Goal: Task Accomplishment & Management: Manage account settings

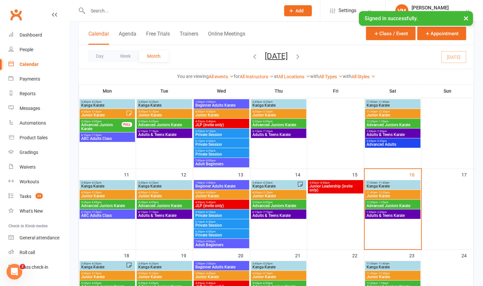
click at [210, 13] on input "text" at bounding box center [181, 10] width 190 height 9
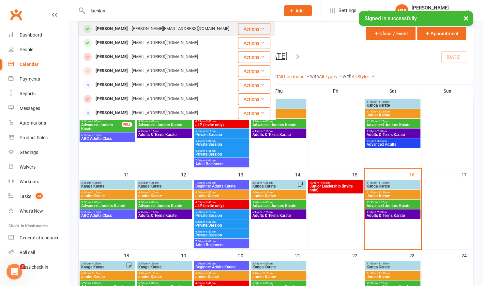
type input "lachlan"
click at [157, 27] on div "[PERSON_NAME][EMAIL_ADDRESS][DOMAIN_NAME]" at bounding box center [180, 28] width 101 height 9
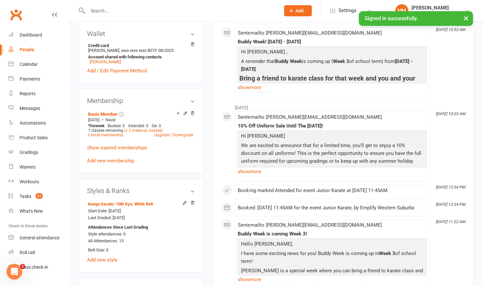
scroll to position [223, 0]
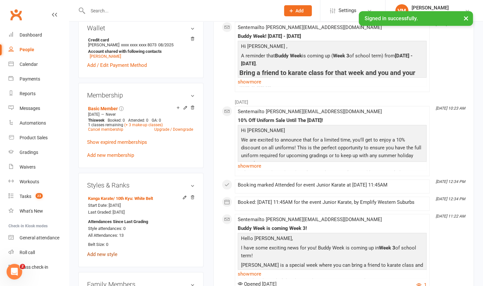
click at [99, 252] on link "Add new style" at bounding box center [102, 255] width 30 height 6
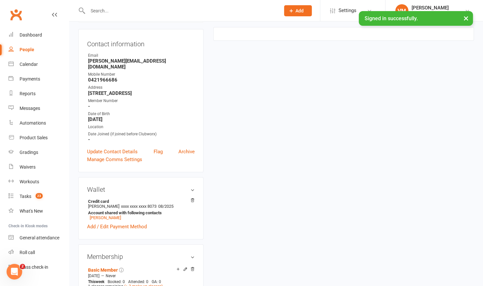
scroll to position [55, 0]
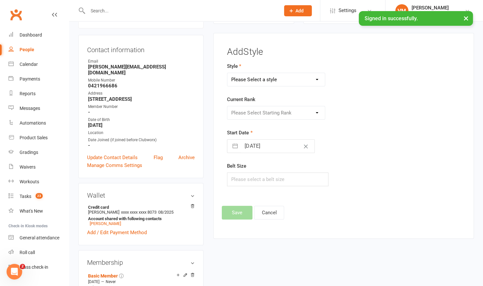
click at [295, 81] on select "Please Select a style Adult Goju Karate Instructor Development Pathway Junior G…" at bounding box center [276, 79] width 98 height 13
select select "2120"
click at [227, 73] on select "Please Select a style Adult Goju Karate Instructor Development Pathway Junior G…" at bounding box center [276, 79] width 98 height 13
click at [265, 114] on select "Please Select Starting Rank 10th Kyu: White Belt 9th Kyu: Half Yellow Belt 8th …" at bounding box center [276, 112] width 98 height 13
select select "20736"
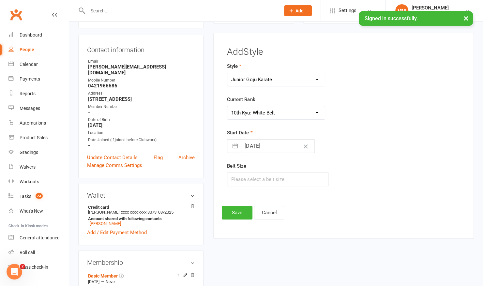
click at [227, 106] on select "Please Select Starting Rank 10th Kyu: White Belt 9th Kyu: Half Yellow Belt 8th …" at bounding box center [276, 112] width 98 height 13
click at [257, 148] on input "[DATE]" at bounding box center [277, 146] width 73 height 13
select select "6"
select select "2025"
select select "7"
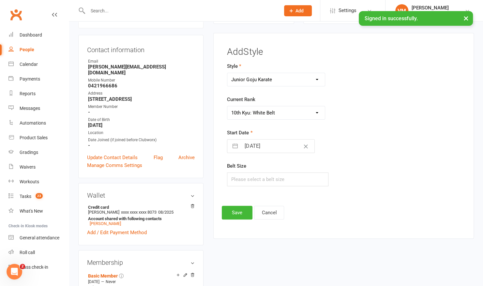
select select "2025"
select select "8"
select select "2025"
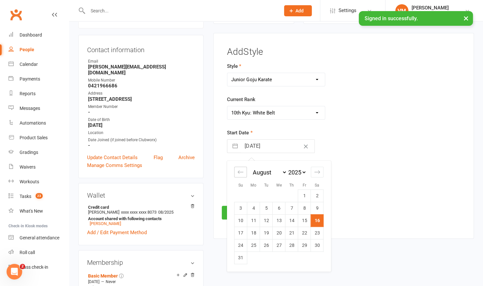
click at [238, 170] on icon "Move backward to switch to the previous month." at bounding box center [241, 172] width 6 height 6
select select "5"
select select "2025"
click at [238, 170] on icon "Move backward to switch to the previous month." at bounding box center [241, 172] width 6 height 6
select select "4"
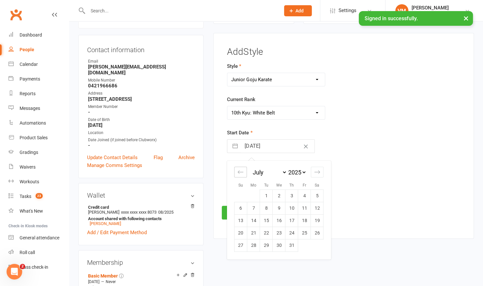
select select "2025"
click at [238, 170] on icon "Move backward to switch to the previous month." at bounding box center [241, 172] width 6 height 6
select select "3"
select select "2025"
click at [312, 195] on td "3" at bounding box center [317, 196] width 13 height 12
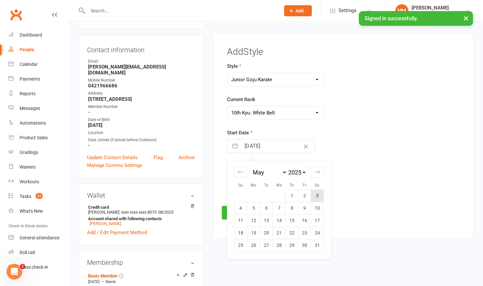
type input "[DATE]"
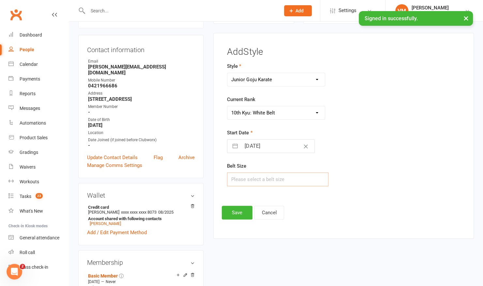
click at [280, 179] on input "text" at bounding box center [277, 180] width 101 height 14
type input "2"
click at [228, 213] on button "Save" at bounding box center [237, 213] width 31 height 14
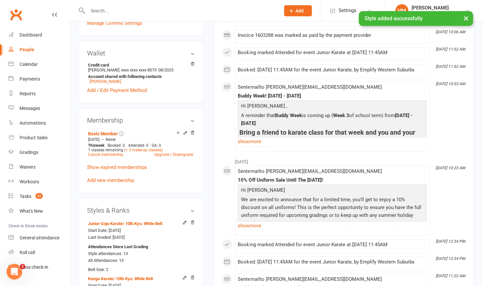
scroll to position [236, 0]
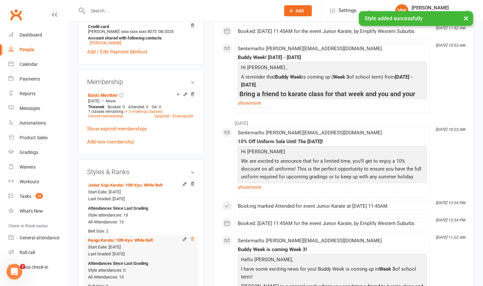
click at [193, 237] on icon at bounding box center [192, 239] width 5 height 5
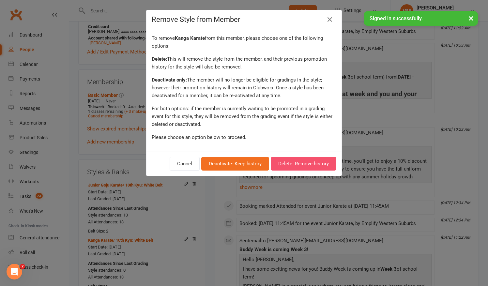
click at [294, 162] on button "Delete: Remove history" at bounding box center [304, 164] width 66 height 14
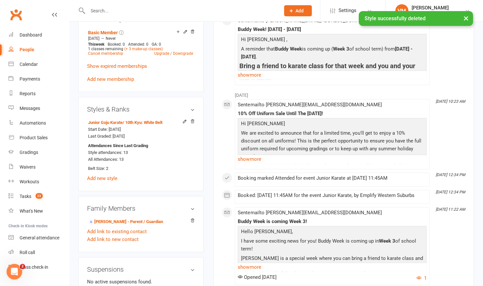
scroll to position [300, 0]
click at [32, 153] on div "Gradings" at bounding box center [29, 152] width 19 height 5
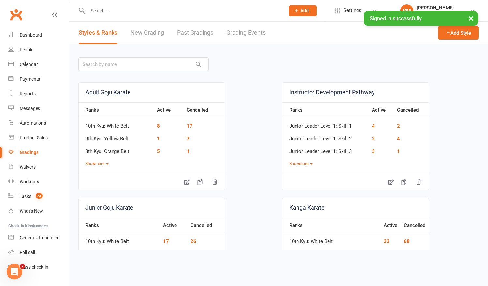
click at [232, 31] on link "Grading Events" at bounding box center [245, 33] width 39 height 23
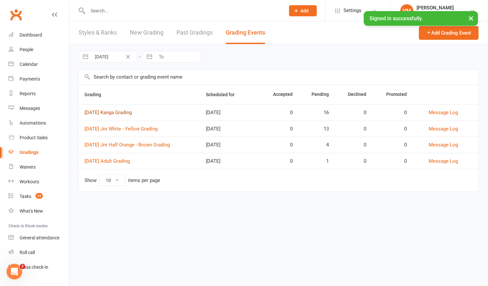
click at [132, 112] on link "[DATE] Kanga Grading" at bounding box center [108, 113] width 47 height 6
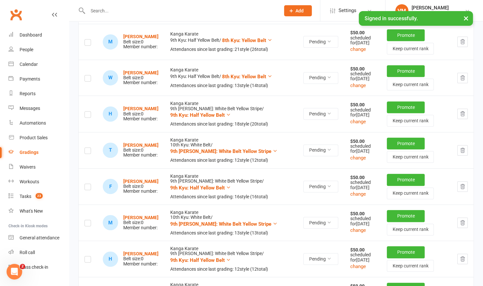
scroll to position [204, 0]
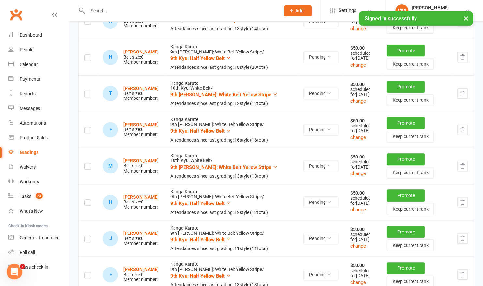
click at [298, 184] on td "Pending" at bounding box center [321, 166] width 47 height 36
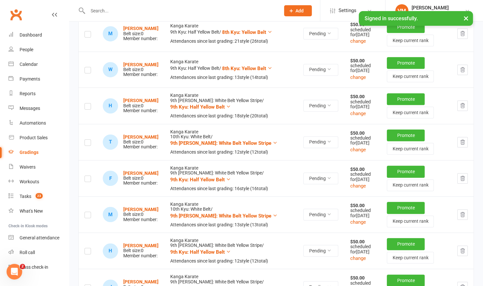
scroll to position [0, 0]
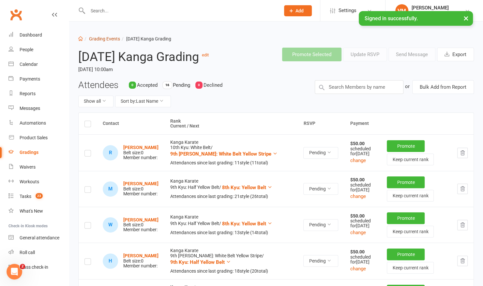
click at [101, 37] on link "Grading Events" at bounding box center [104, 38] width 31 height 5
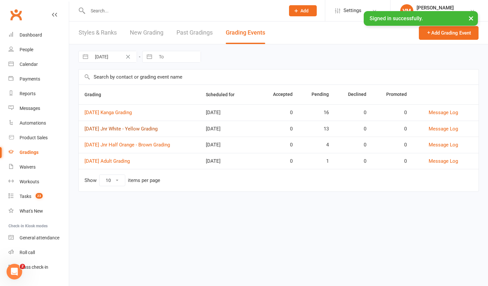
click at [127, 128] on link "[DATE] Jnr White - Yellow Grading" at bounding box center [121, 129] width 73 height 6
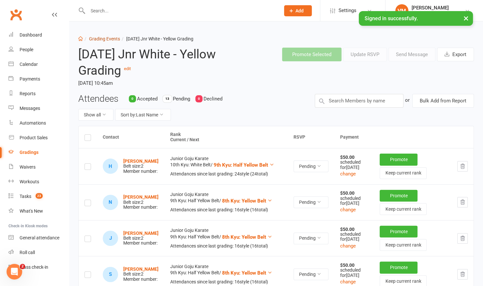
click at [96, 39] on link "Grading Events" at bounding box center [104, 38] width 31 height 5
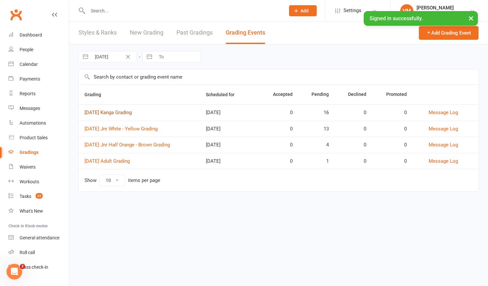
click at [117, 111] on link "[DATE] Kanga Grading" at bounding box center [108, 113] width 47 height 6
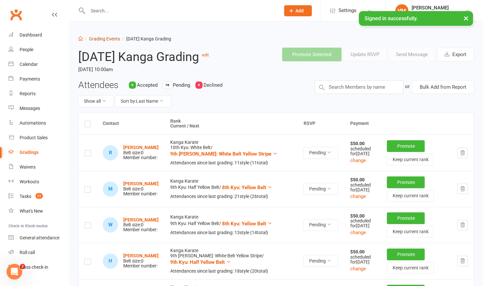
click at [101, 39] on link "Grading Events" at bounding box center [104, 38] width 31 height 5
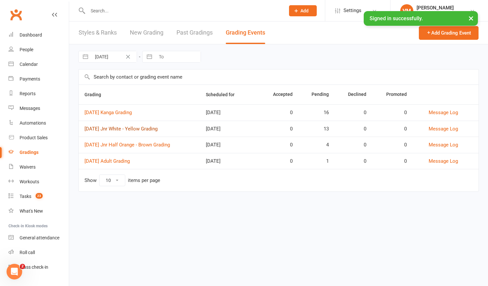
click at [119, 128] on link "[DATE] Jnr White - Yellow Grading" at bounding box center [121, 129] width 73 height 6
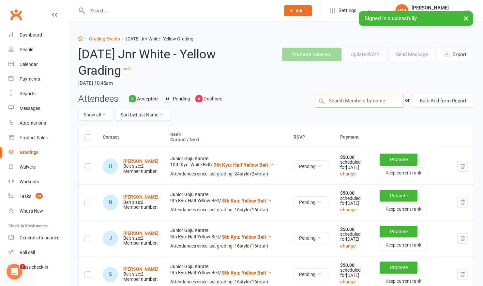
click at [341, 98] on input "text" at bounding box center [359, 101] width 89 height 14
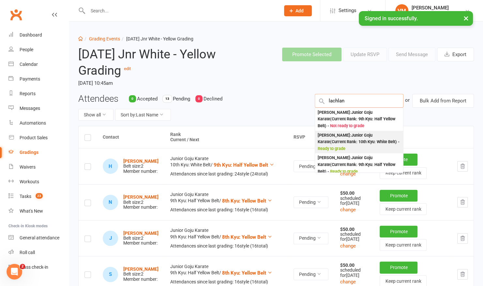
type input "lachlan"
click at [352, 142] on div "[PERSON_NAME] : Junior Goju Karate (Current Rank: 10th Kyu: White Belt ) - Read…" at bounding box center [359, 142] width 83 height 20
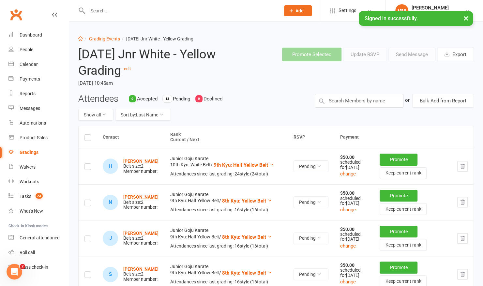
click at [149, 7] on input "text" at bounding box center [181, 10] width 190 height 9
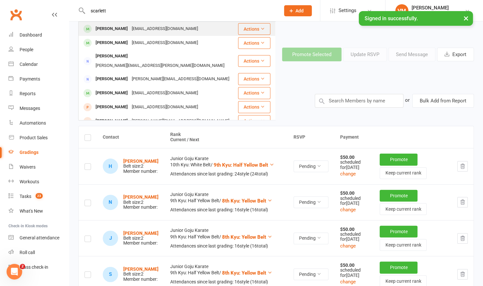
type input "scarlett"
click at [124, 26] on div "[PERSON_NAME]" at bounding box center [112, 28] width 36 height 9
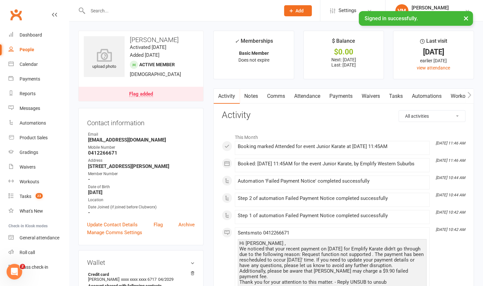
click at [308, 101] on link "Attendance" at bounding box center [306, 96] width 35 height 15
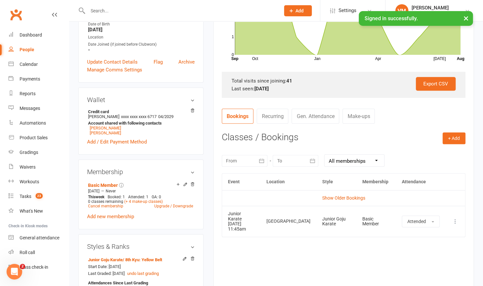
scroll to position [163, 0]
click at [104, 134] on link "[PERSON_NAME]" at bounding box center [105, 132] width 31 height 5
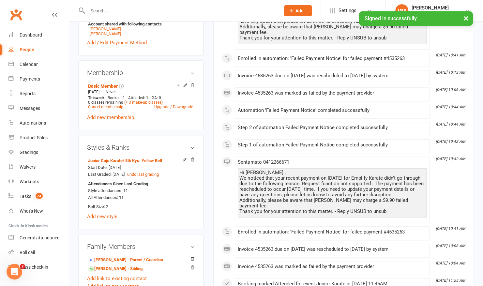
scroll to position [244, 0]
click at [32, 60] on link "Calendar" at bounding box center [38, 64] width 60 height 15
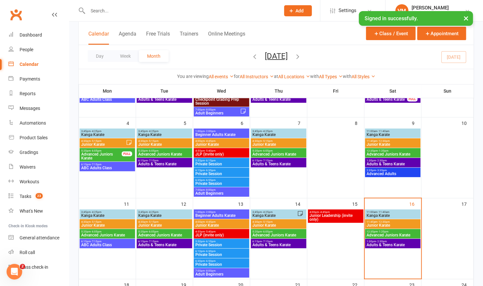
scroll to position [89, 0]
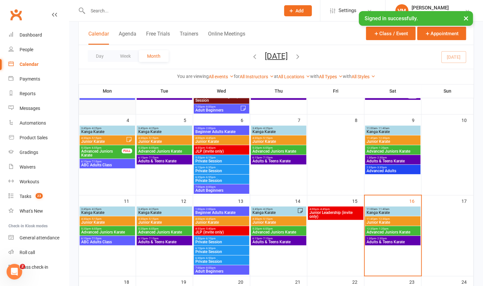
drag, startPoint x: 93, startPoint y: 93, endPoint x: 82, endPoint y: 103, distance: 15.5
click at [93, 93] on th "Mon" at bounding box center [107, 91] width 57 height 14
click at [26, 148] on link "Gradings" at bounding box center [38, 152] width 60 height 15
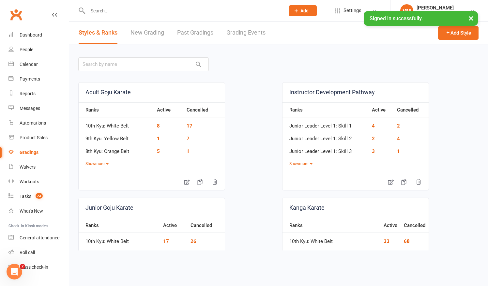
click at [239, 35] on link "Grading Events" at bounding box center [245, 33] width 39 height 23
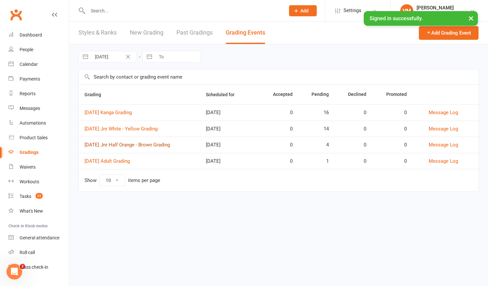
click at [119, 144] on link "[DATE] Jnr Half Orange - Brown Grading" at bounding box center [127, 145] width 85 height 6
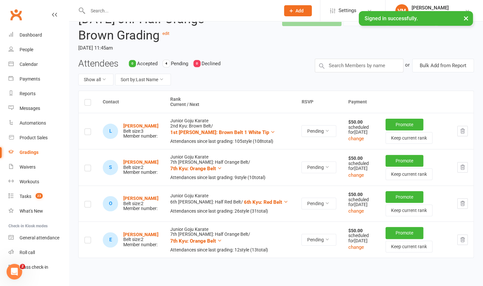
scroll to position [35, 0]
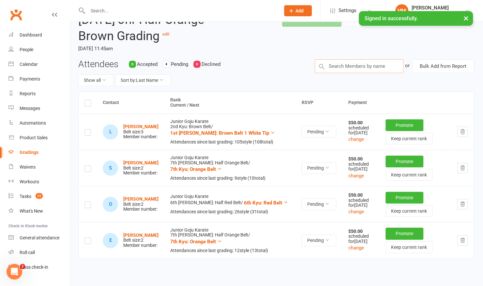
click at [343, 72] on input "text" at bounding box center [359, 66] width 89 height 14
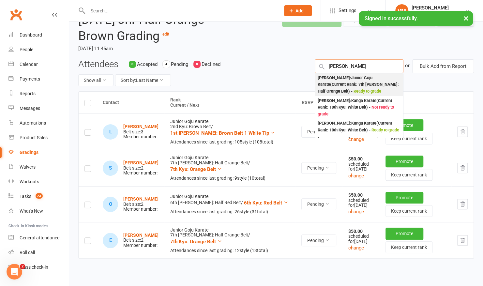
type input "[PERSON_NAME]"
click at [345, 87] on div "[PERSON_NAME] : Junior Goju Karate (Current Rank: 7th [PERSON_NAME]: Half Orang…" at bounding box center [359, 85] width 83 height 20
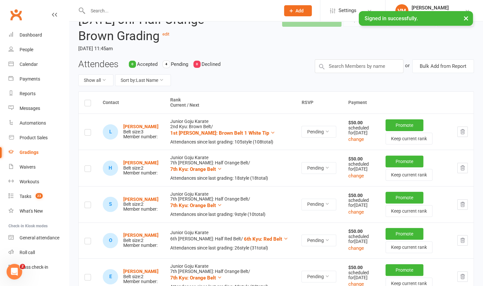
scroll to position [85, 0]
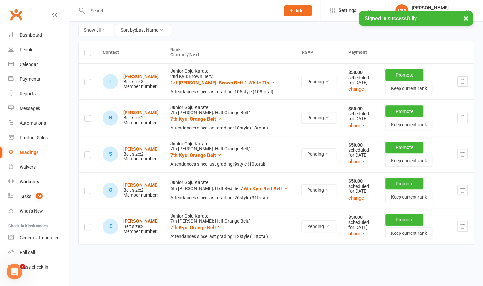
click at [135, 224] on strong "[PERSON_NAME]" at bounding box center [140, 221] width 35 height 5
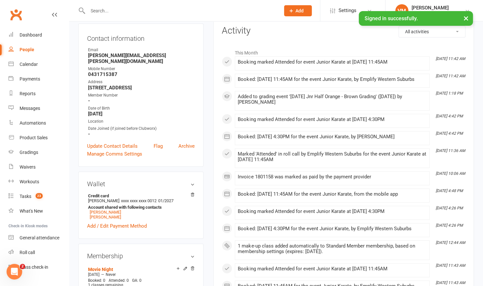
scroll to position [38, 0]
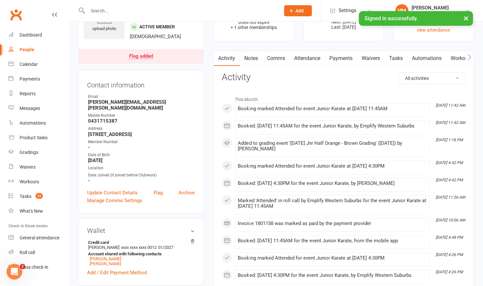
click at [335, 58] on link "Payments" at bounding box center [341, 58] width 32 height 15
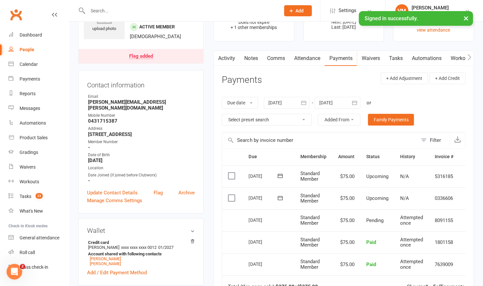
click at [302, 100] on icon "button" at bounding box center [304, 103] width 7 height 7
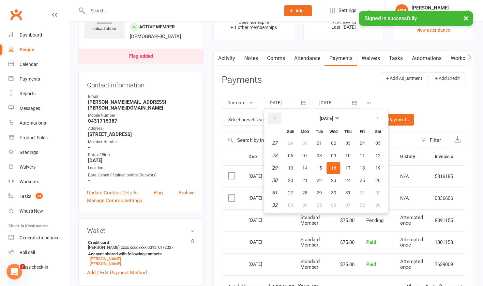
click at [276, 116] on icon "button" at bounding box center [274, 118] width 5 height 5
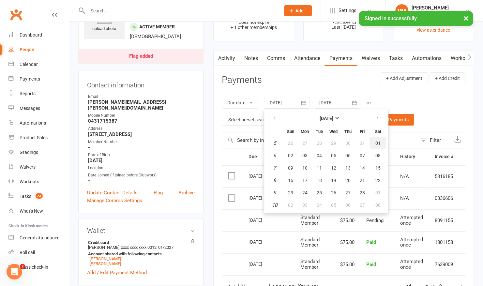
click at [380, 144] on span "01" at bounding box center [378, 143] width 5 height 5
type input "[DATE]"
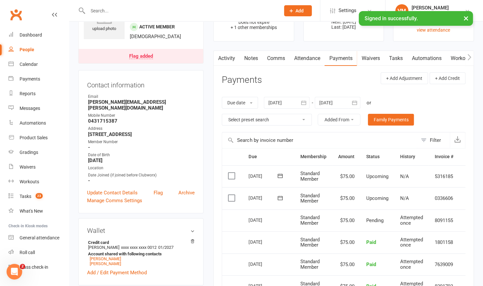
click at [342, 102] on div at bounding box center [338, 103] width 46 height 12
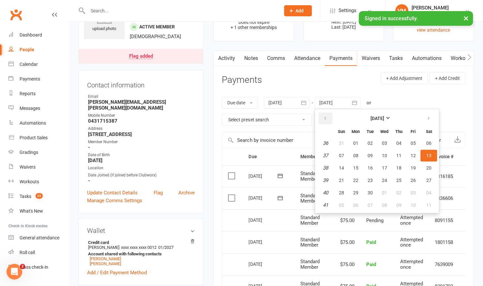
click at [323, 116] on button "button" at bounding box center [325, 119] width 14 height 12
click at [327, 116] on icon "button" at bounding box center [325, 118] width 5 height 5
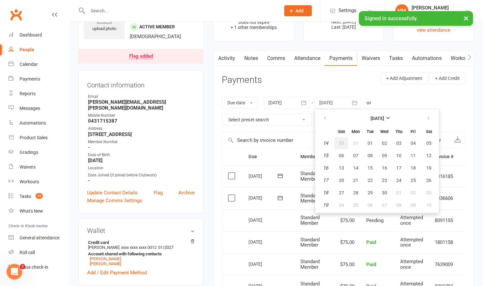
click at [345, 144] on button "30" at bounding box center [341, 143] width 14 height 12
type input "[DATE]"
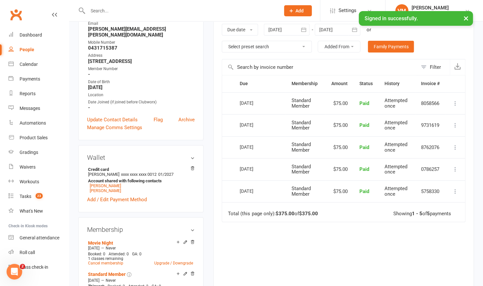
scroll to position [111, 0]
click at [39, 150] on link "Gradings" at bounding box center [38, 152] width 60 height 15
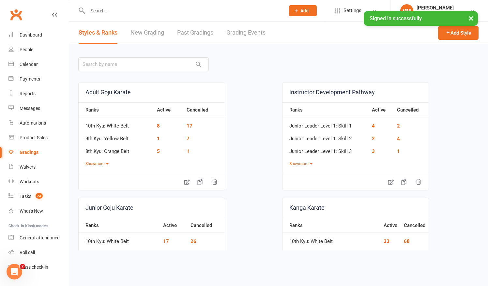
click at [233, 31] on link "Grading Events" at bounding box center [245, 33] width 39 height 23
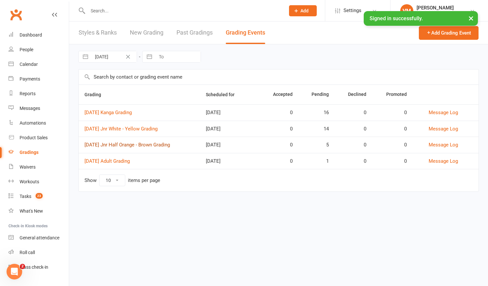
click at [124, 145] on link "[DATE] Jnr Half Orange - Brown Grading" at bounding box center [127, 145] width 85 height 6
click at [125, 128] on link "[DATE] Jnr White - Yellow Grading" at bounding box center [121, 129] width 73 height 6
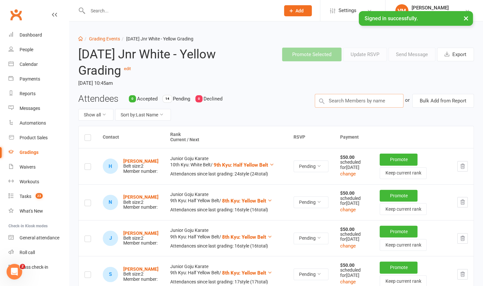
click at [338, 107] on input "text" at bounding box center [359, 101] width 89 height 14
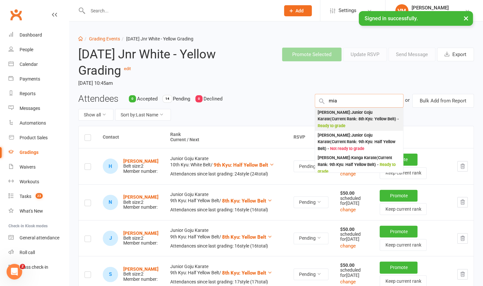
type input "mia"
click at [337, 116] on div "[PERSON_NAME] : Junior Goju Karate (Current Rank: 8th Kyu: Yellow Belt ) - Read…" at bounding box center [359, 119] width 83 height 20
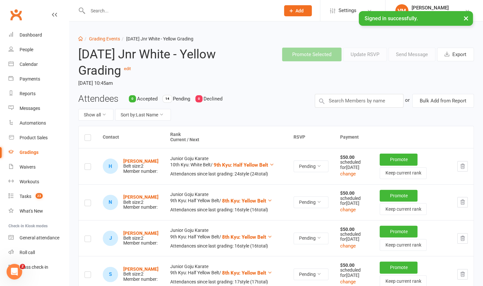
click at [139, 15] on div at bounding box center [176, 10] width 197 height 21
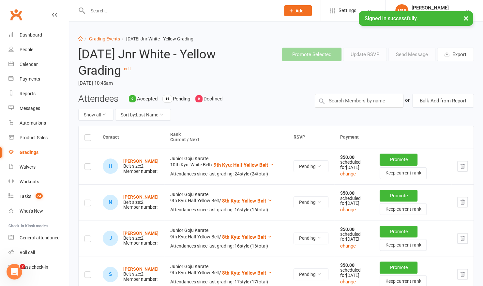
click at [139, 15] on div at bounding box center [176, 10] width 197 height 21
click at [93, 7] on input "text" at bounding box center [181, 10] width 190 height 9
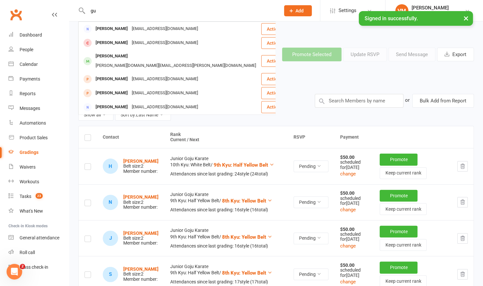
type input "g"
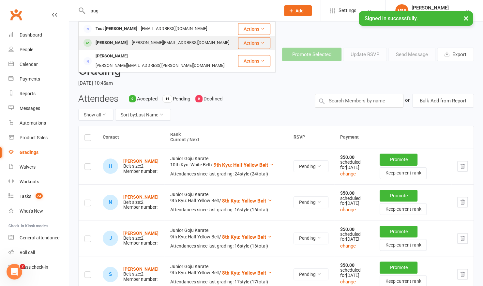
type input "aug"
click at [110, 46] on div "[PERSON_NAME]" at bounding box center [112, 42] width 36 height 9
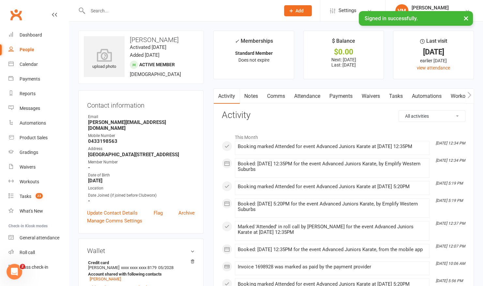
scroll to position [5, 0]
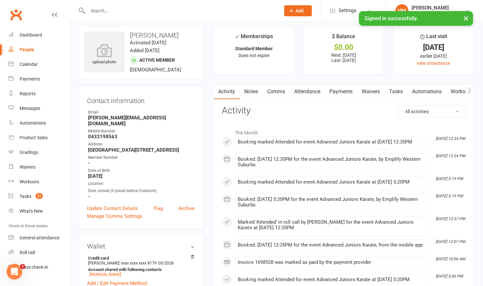
click at [448, 90] on link "Workouts" at bounding box center [461, 91] width 31 height 15
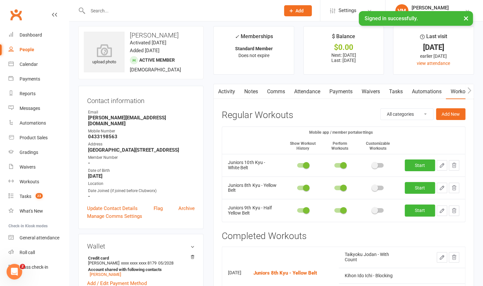
click at [440, 189] on icon "button" at bounding box center [442, 188] width 4 height 4
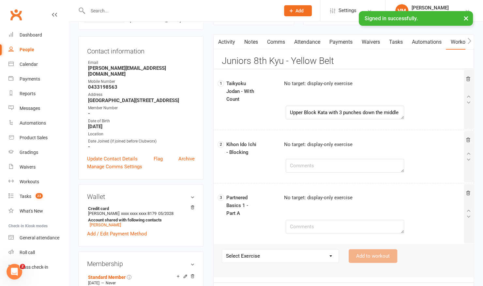
scroll to position [55, 0]
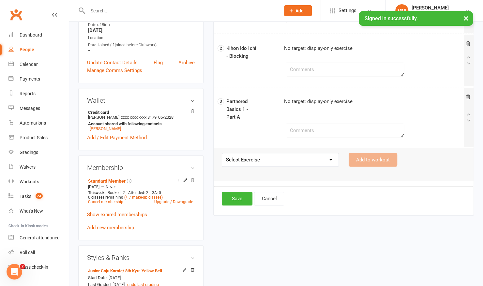
scroll to position [157, 0]
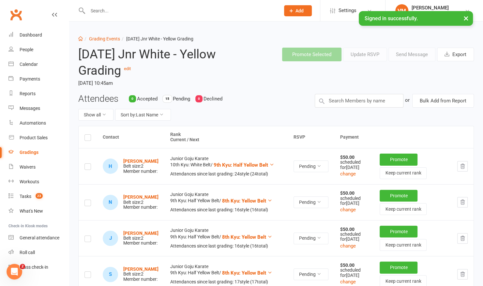
click at [171, 10] on input "text" at bounding box center [181, 10] width 190 height 9
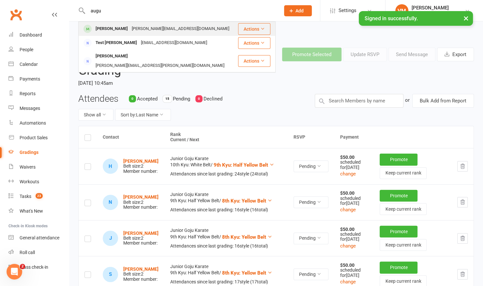
type input "augu"
click at [155, 27] on div "[PERSON_NAME][EMAIL_ADDRESS][DOMAIN_NAME]" at bounding box center [180, 28] width 101 height 9
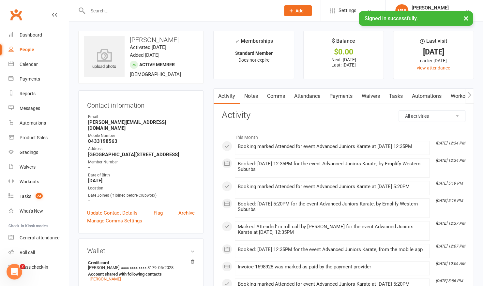
click at [452, 98] on link "Workouts" at bounding box center [461, 96] width 31 height 15
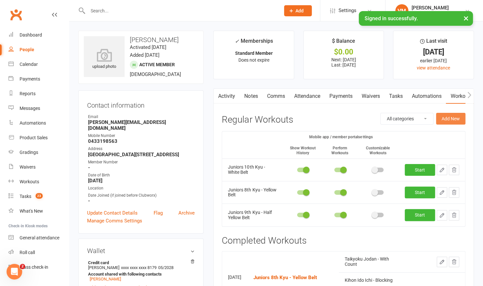
click at [452, 117] on button "Add New" at bounding box center [450, 119] width 29 height 12
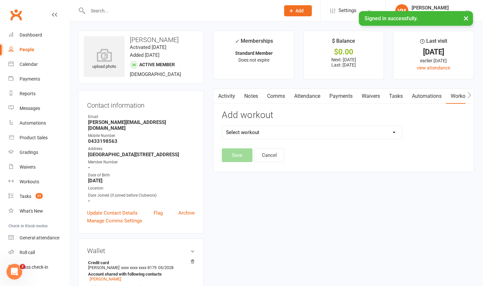
click at [388, 130] on select "Select workout" at bounding box center [311, 132] width 179 height 13
click at [329, 170] on div "Activity Notes Comms Attendance Payments Waivers Tasks Automations Workouts Gra…" at bounding box center [343, 130] width 261 height 84
click at [275, 155] on button "Cancel" at bounding box center [269, 155] width 30 height 14
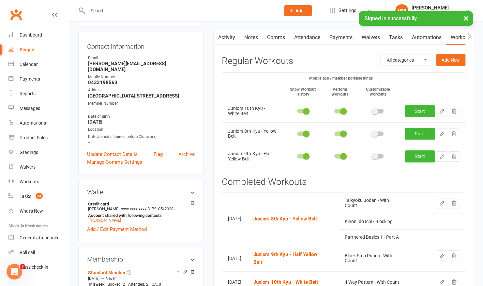
scroll to position [50, 0]
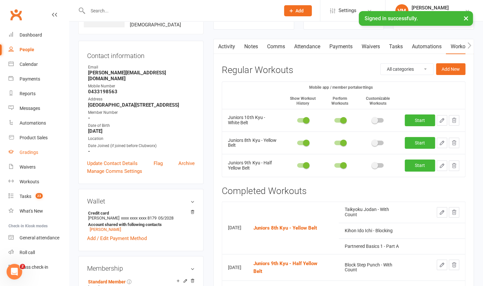
click at [35, 153] on div "Gradings" at bounding box center [29, 152] width 19 height 5
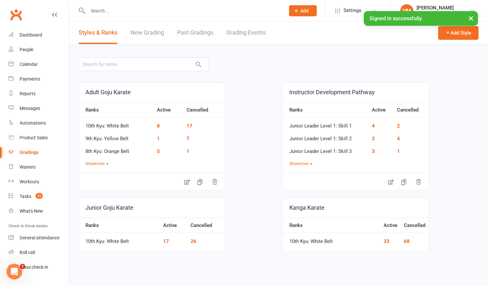
click at [232, 32] on link "Grading Events" at bounding box center [245, 33] width 39 height 23
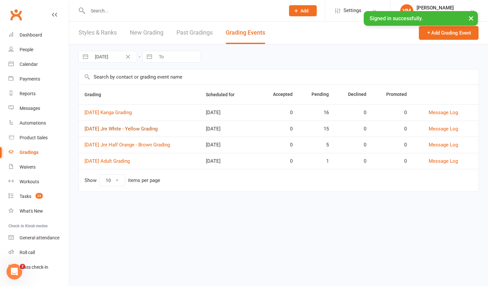
click at [139, 126] on link "[DATE] Jnr White - Yellow Grading" at bounding box center [121, 129] width 73 height 6
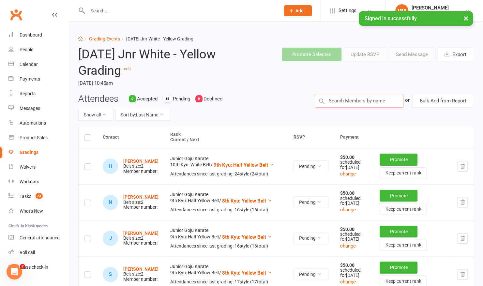
click at [338, 100] on input "text" at bounding box center [359, 101] width 89 height 14
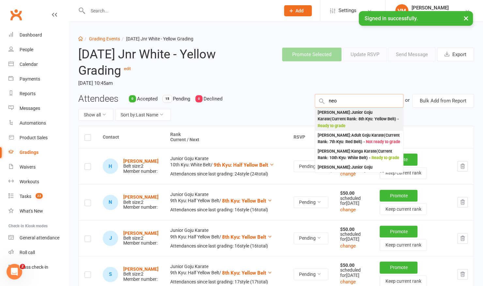
type input "neo"
click at [350, 121] on div "[PERSON_NAME] : Junior Goju Karate (Current Rank: 8th Kyu: Yellow Belt ) - Read…" at bounding box center [359, 119] width 83 height 20
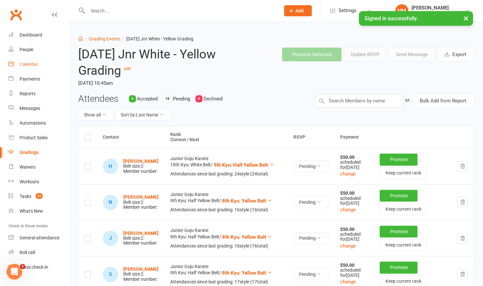
click at [28, 61] on link "Calendar" at bounding box center [38, 64] width 60 height 15
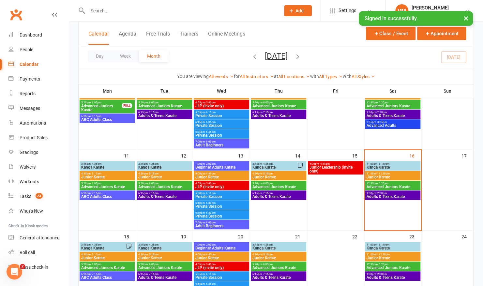
scroll to position [135, 0]
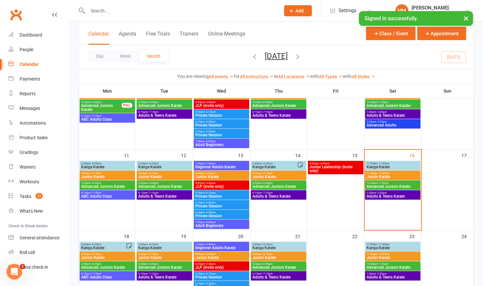
click at [399, 164] on span "11:00am - 11:40am" at bounding box center [392, 163] width 53 height 3
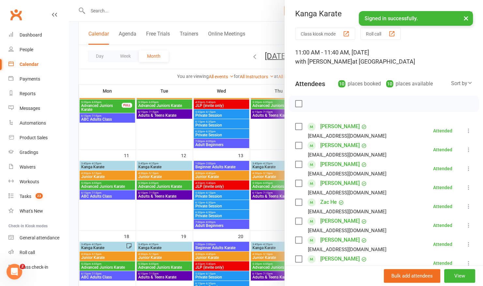
click at [249, 205] on div at bounding box center [276, 143] width 414 height 286
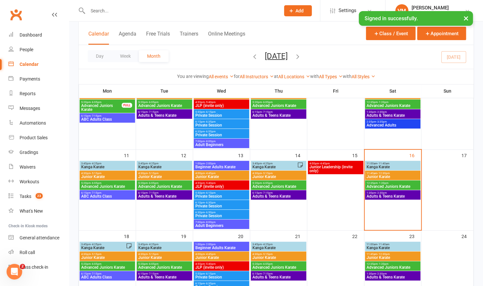
click at [401, 172] on span "11:45am - 12:30pm" at bounding box center [392, 173] width 53 height 3
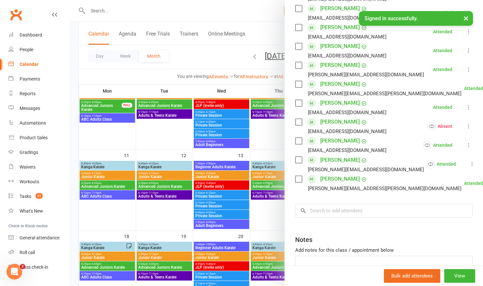
scroll to position [249, 0]
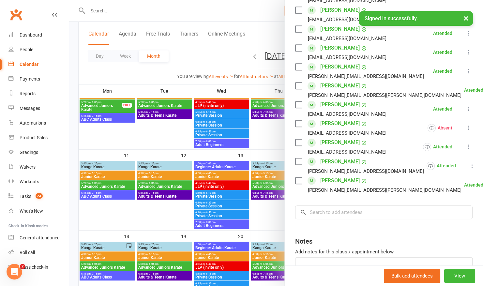
click at [264, 141] on div at bounding box center [276, 143] width 414 height 286
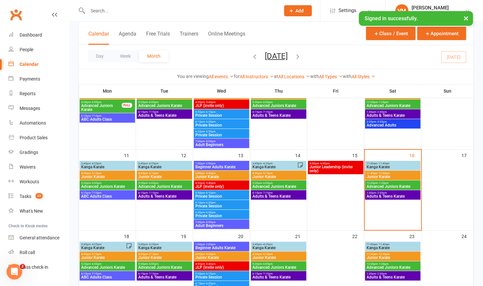
click at [374, 183] on span "12:35pm - 1:20pm" at bounding box center [392, 183] width 53 height 3
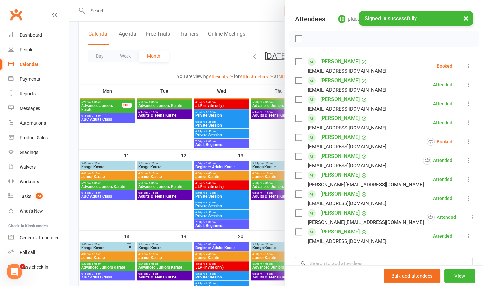
scroll to position [66, 0]
click at [261, 138] on div at bounding box center [276, 143] width 414 height 286
